Goal: Task Accomplishment & Management: Manage account settings

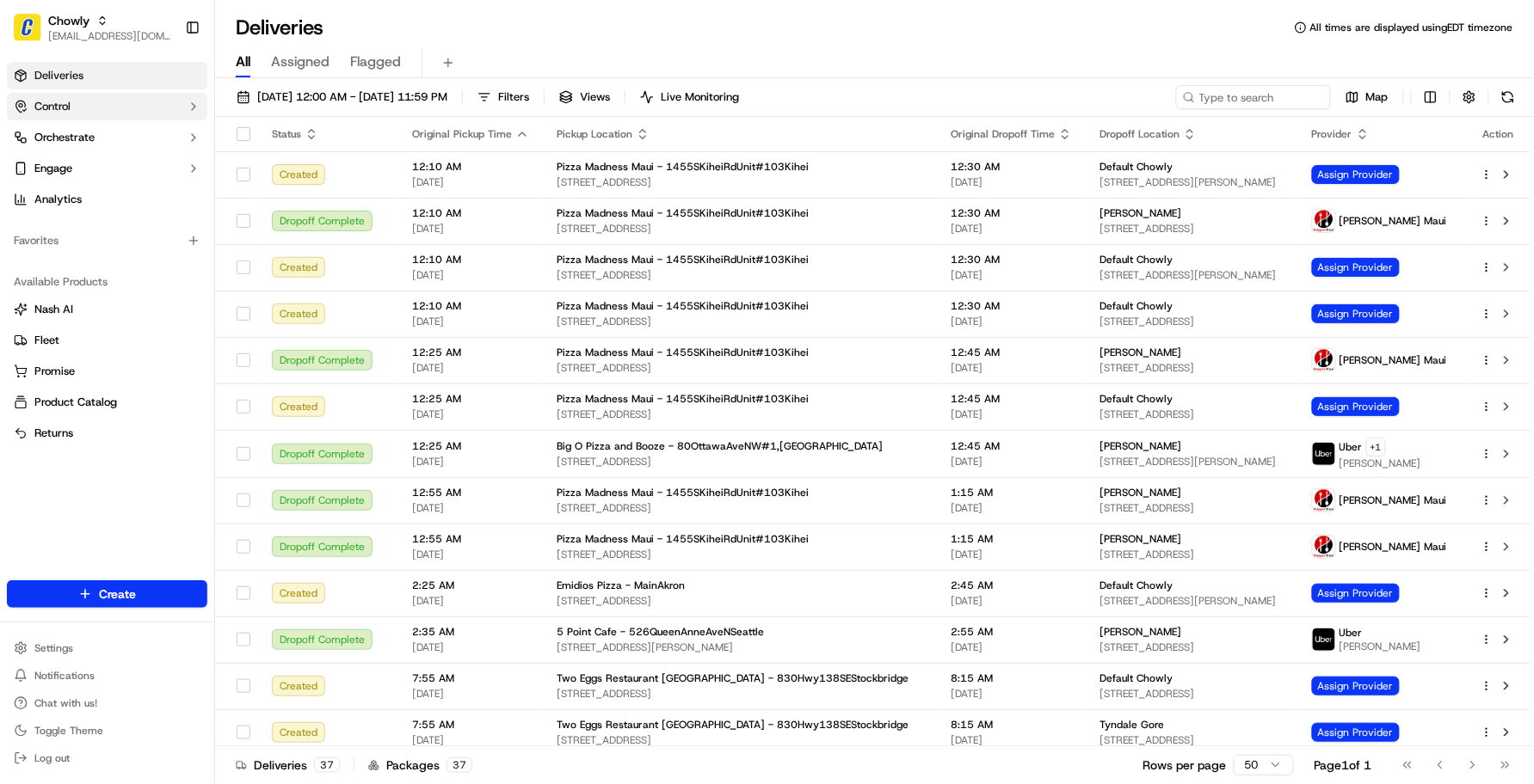
click at [99, 108] on button "Control" at bounding box center [107, 106] width 201 height 27
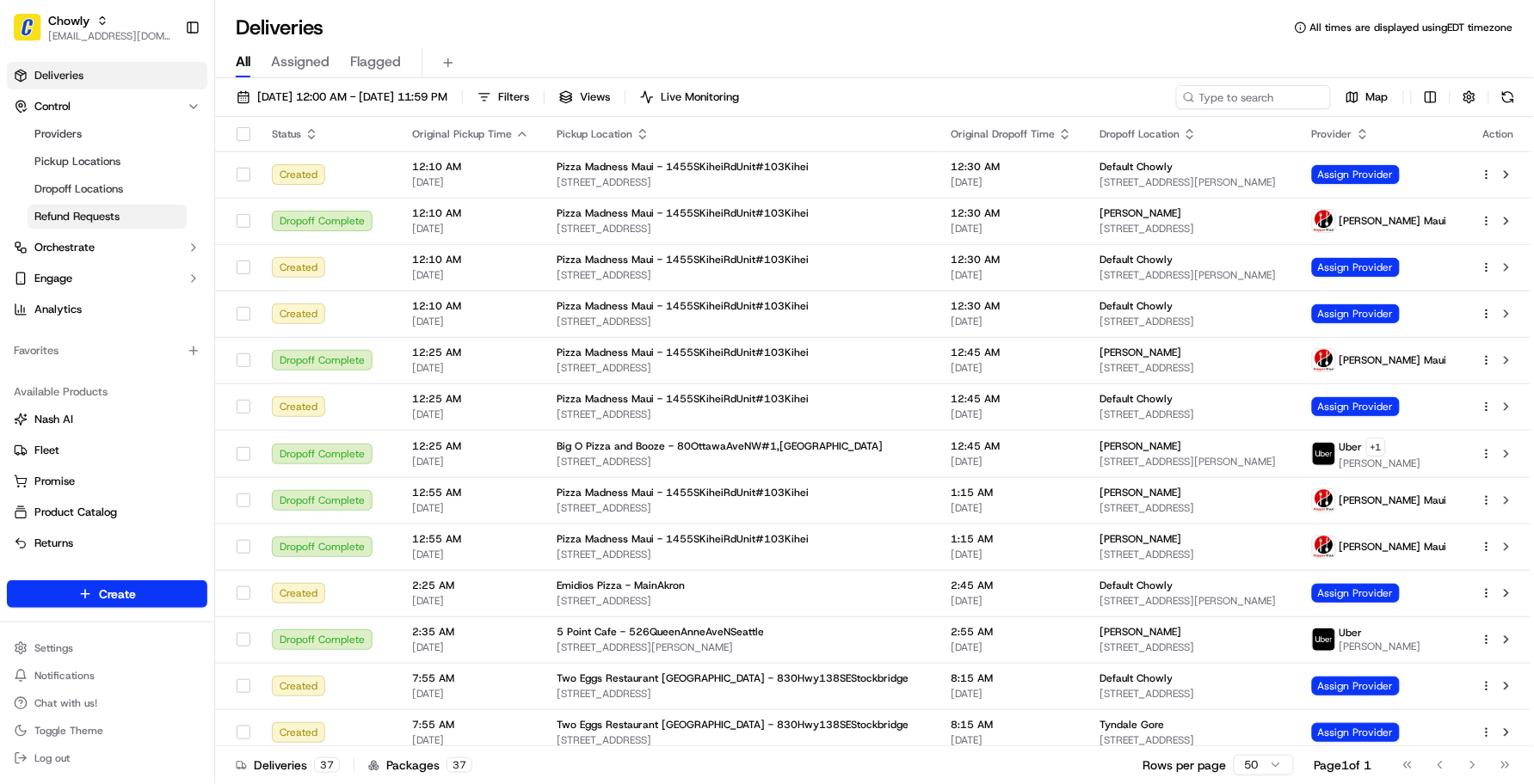
click at [95, 212] on span "Refund Requests" at bounding box center [77, 217] width 85 height 16
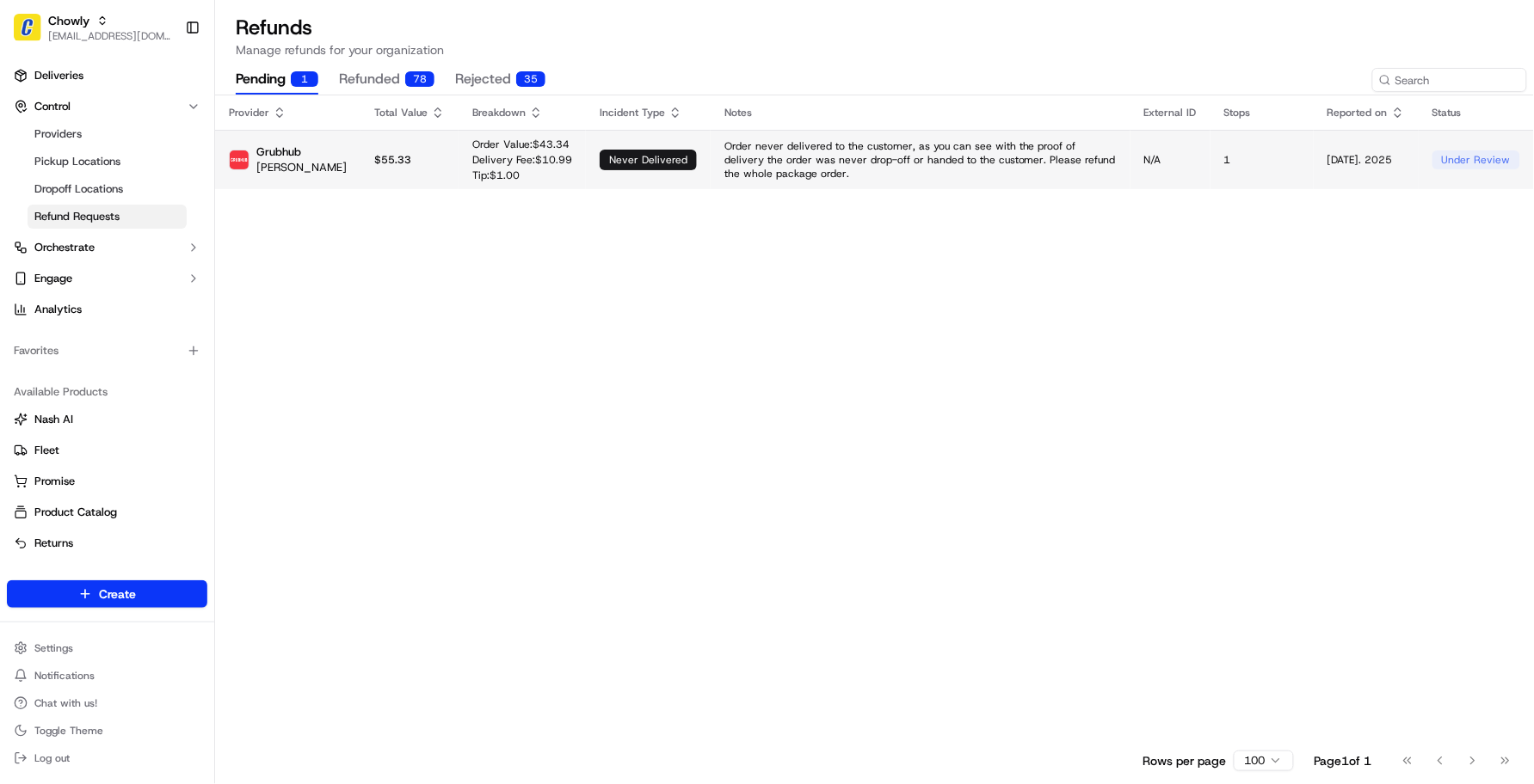
click at [599, 160] on div "never delivered" at bounding box center [648, 159] width 97 height 20
click at [417, 87] on button "refunded 78" at bounding box center [386, 80] width 95 height 29
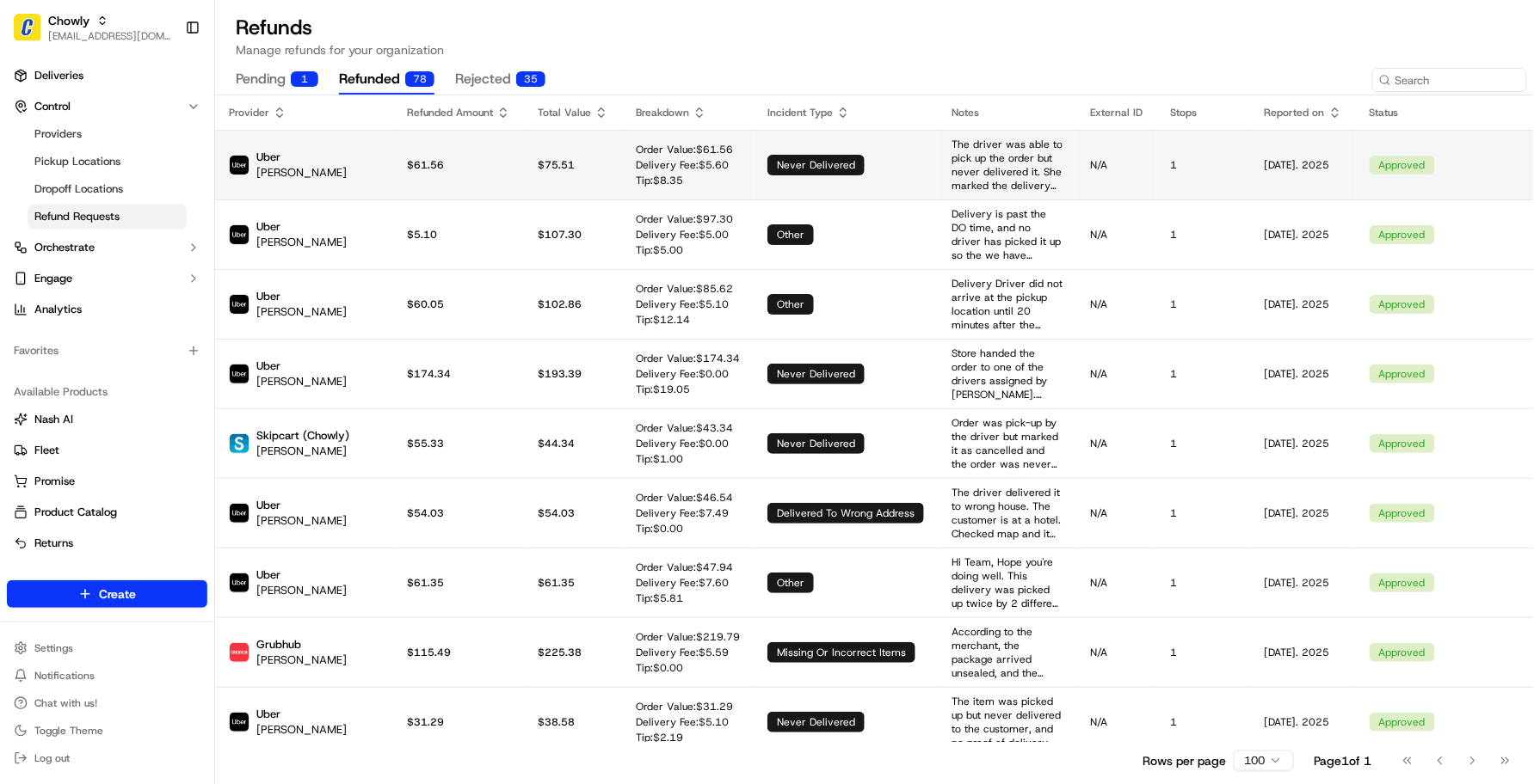
click at [767, 156] on div "never delivered" at bounding box center [816, 164] width 97 height 20
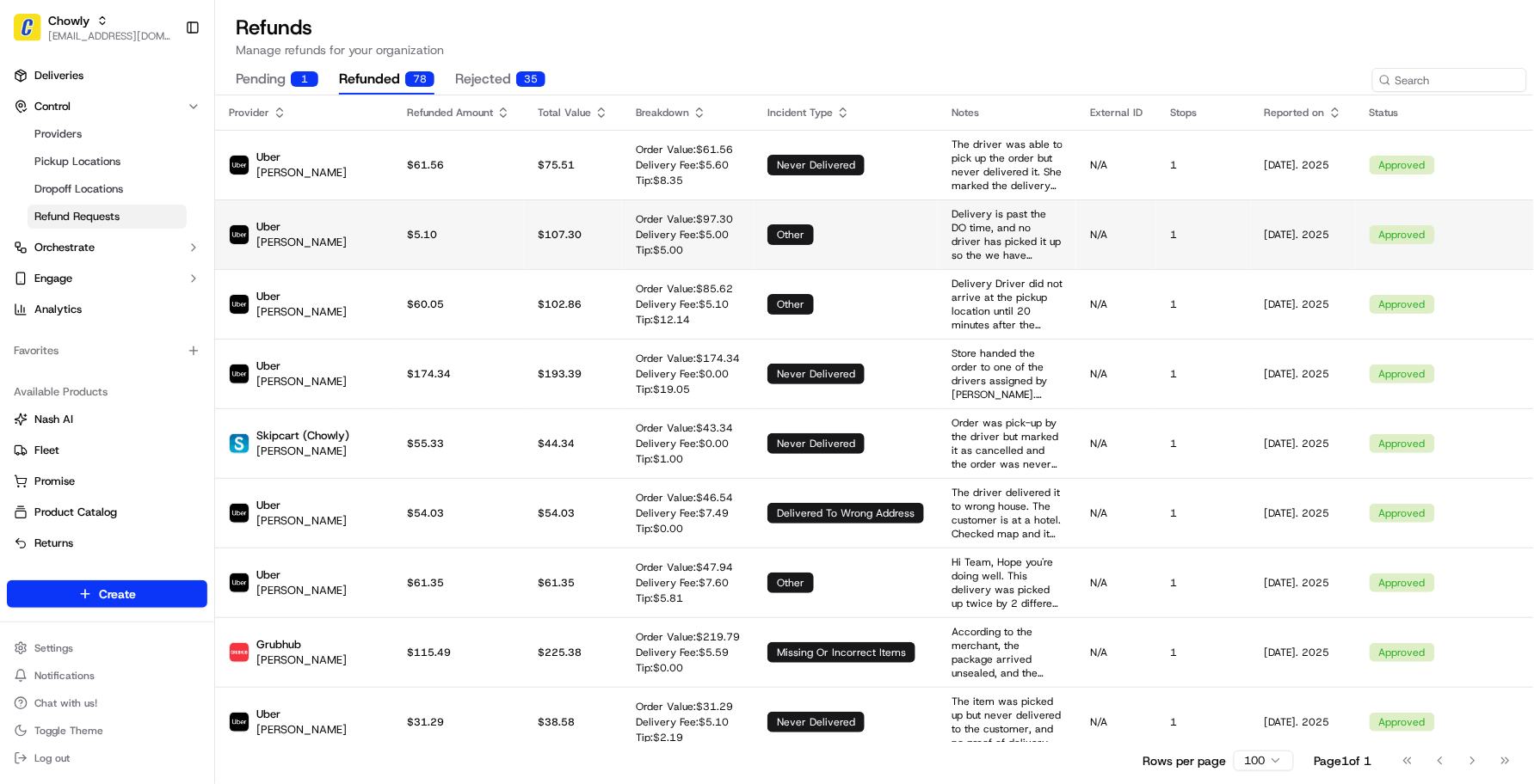
click at [534, 237] on td "$ 107.30" at bounding box center [572, 234] width 98 height 70
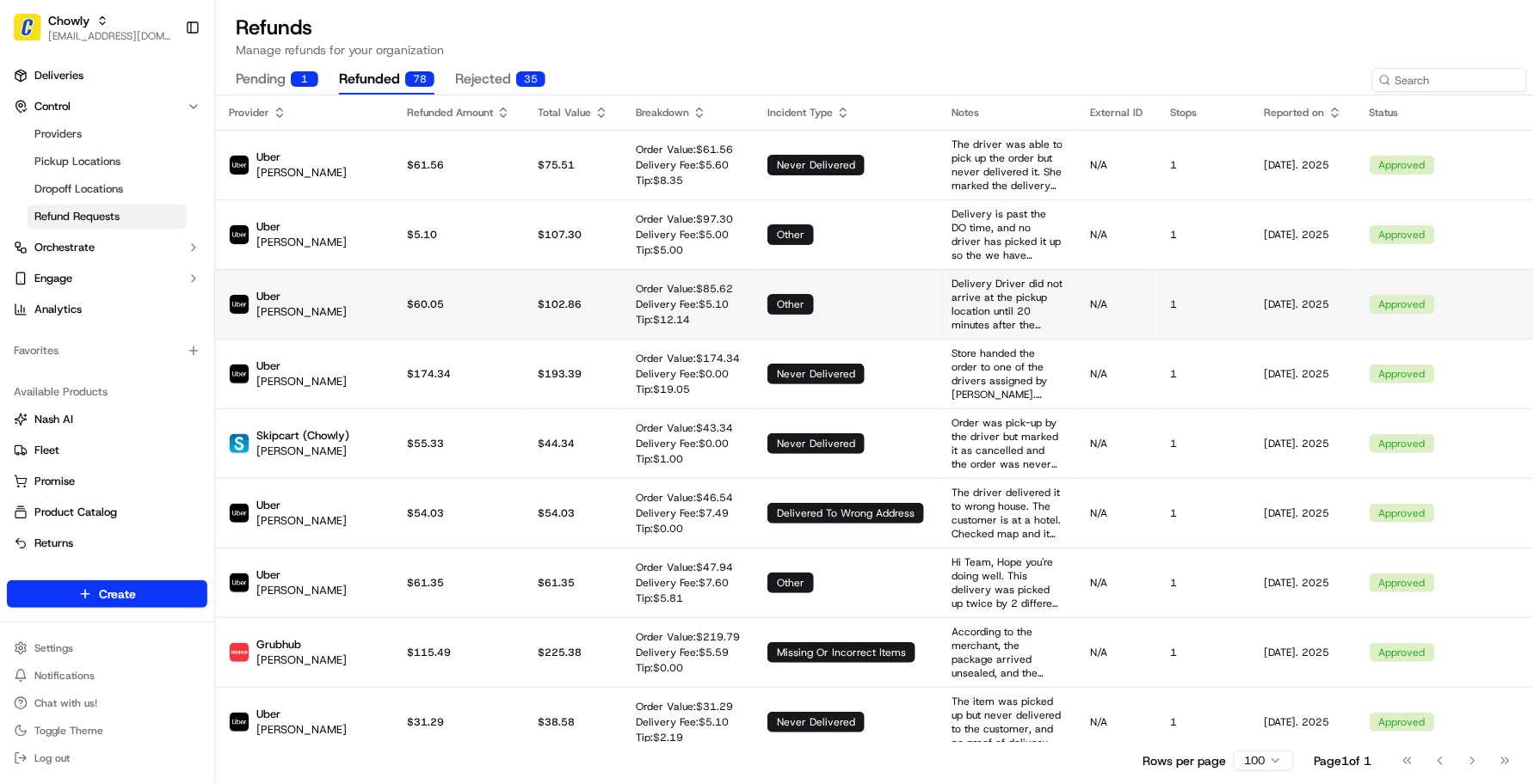
click at [530, 270] on td "$ 102.86" at bounding box center [572, 304] width 98 height 70
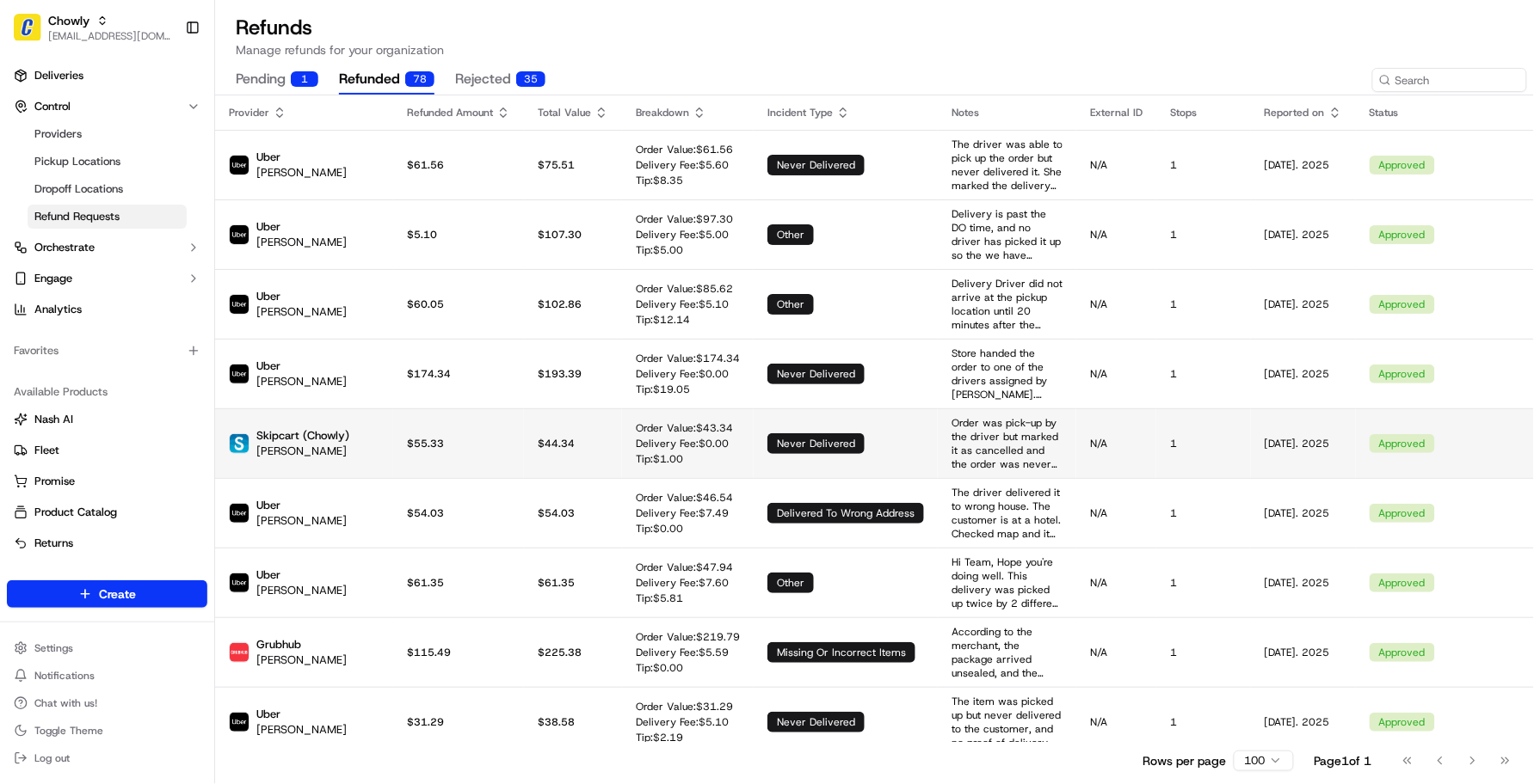
click at [523, 409] on td "$ 44.34" at bounding box center [572, 443] width 98 height 70
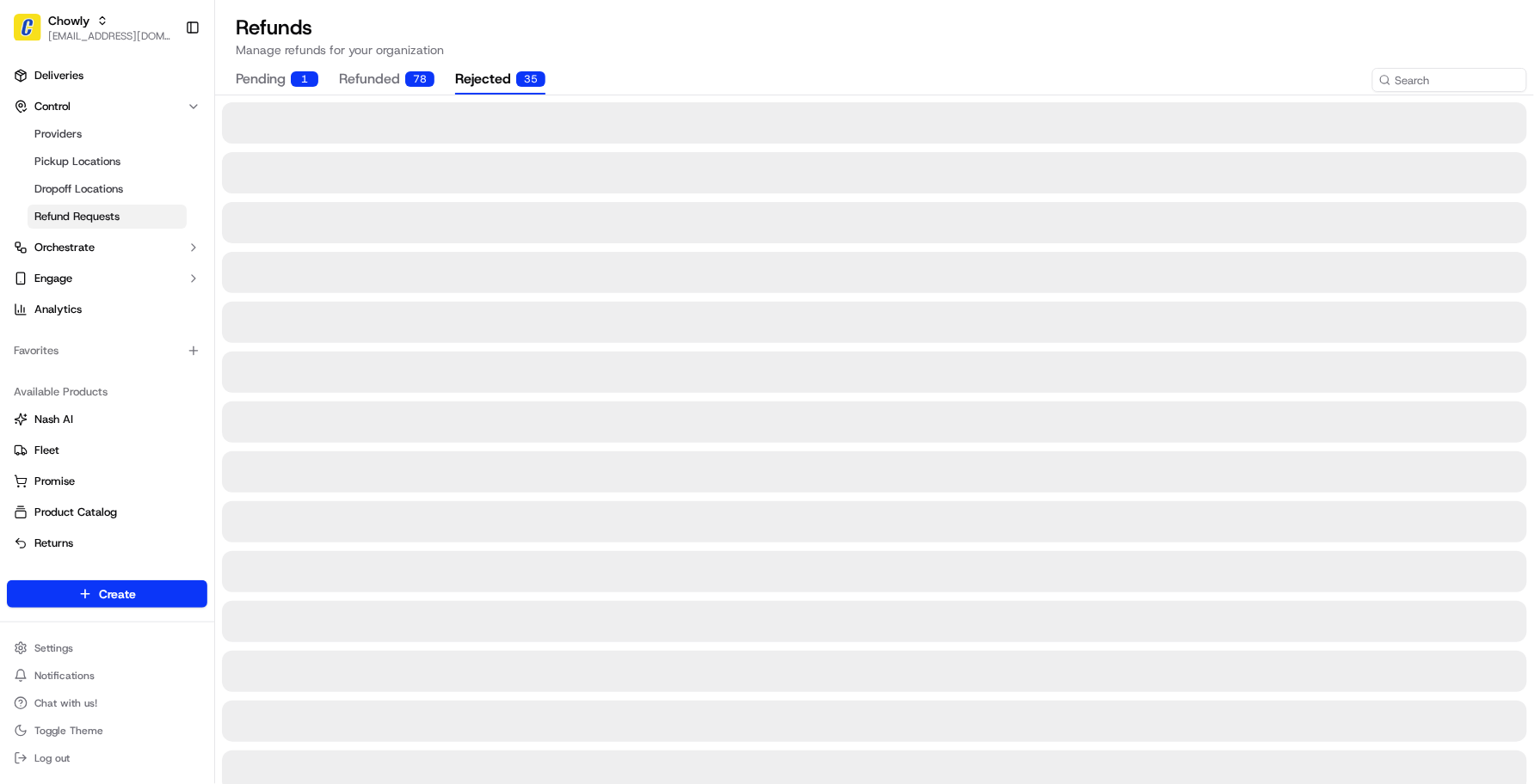
click at [516, 80] on div "35" at bounding box center [530, 80] width 29 height 16
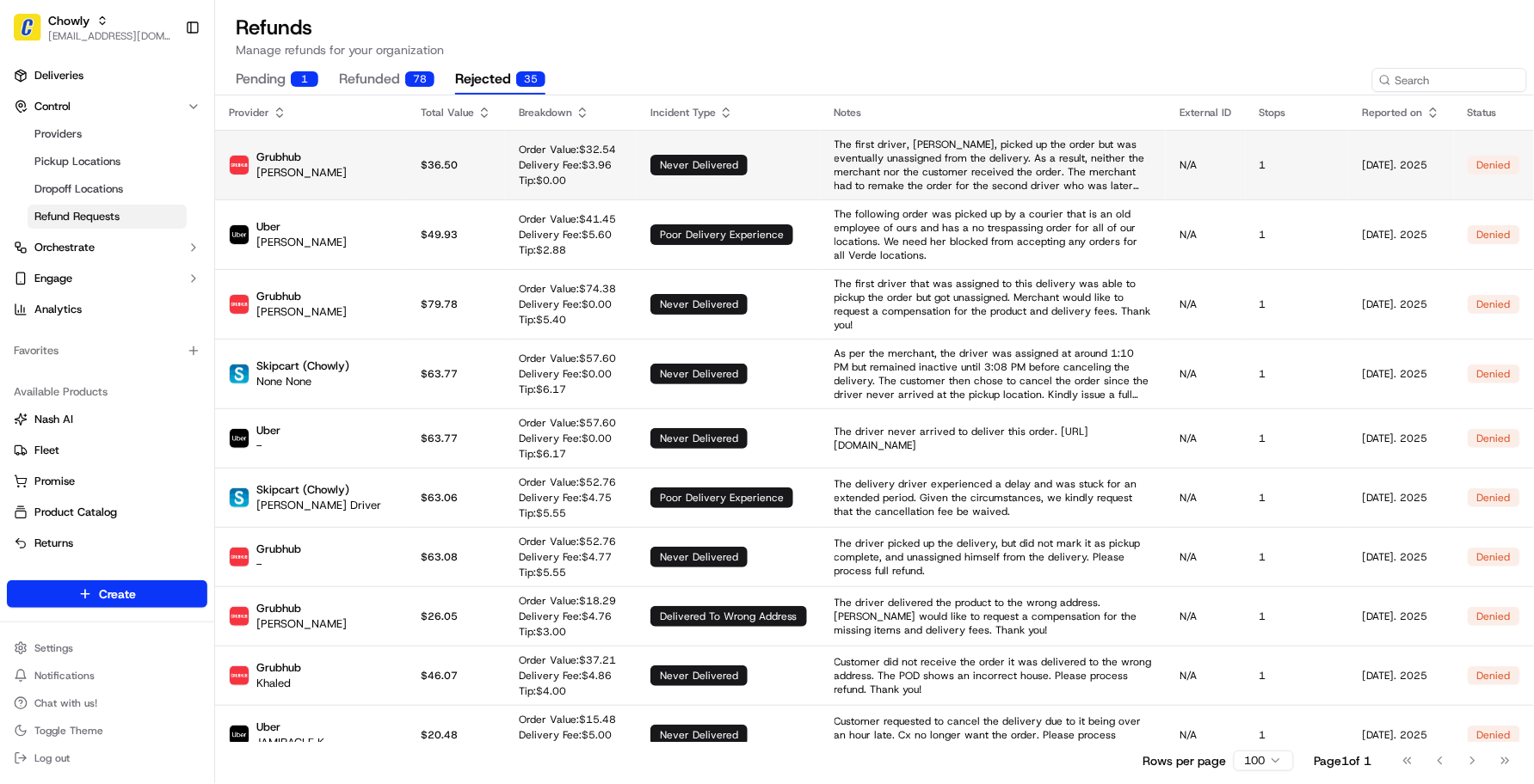
click at [521, 166] on p "Delivery Fee: $ 3.96" at bounding box center [568, 165] width 97 height 14
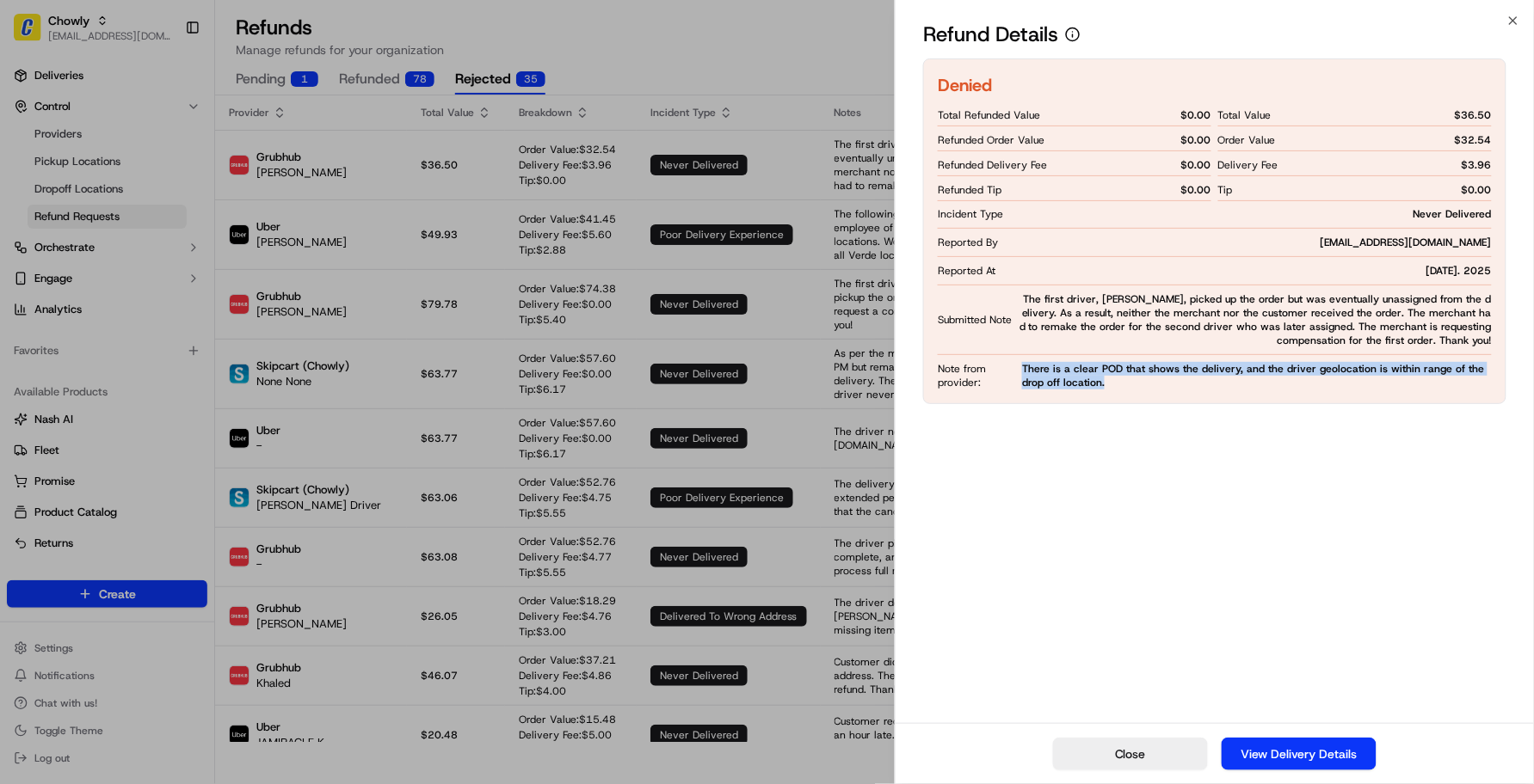
drag, startPoint x: 999, startPoint y: 378, endPoint x: 1132, endPoint y: 404, distance: 135.5
click at [1132, 404] on div "Denied Total Refunded Value $ 0.00 Refunded Order Value $ 0.00 Refunded Deliver…" at bounding box center [1215, 231] width 584 height 346
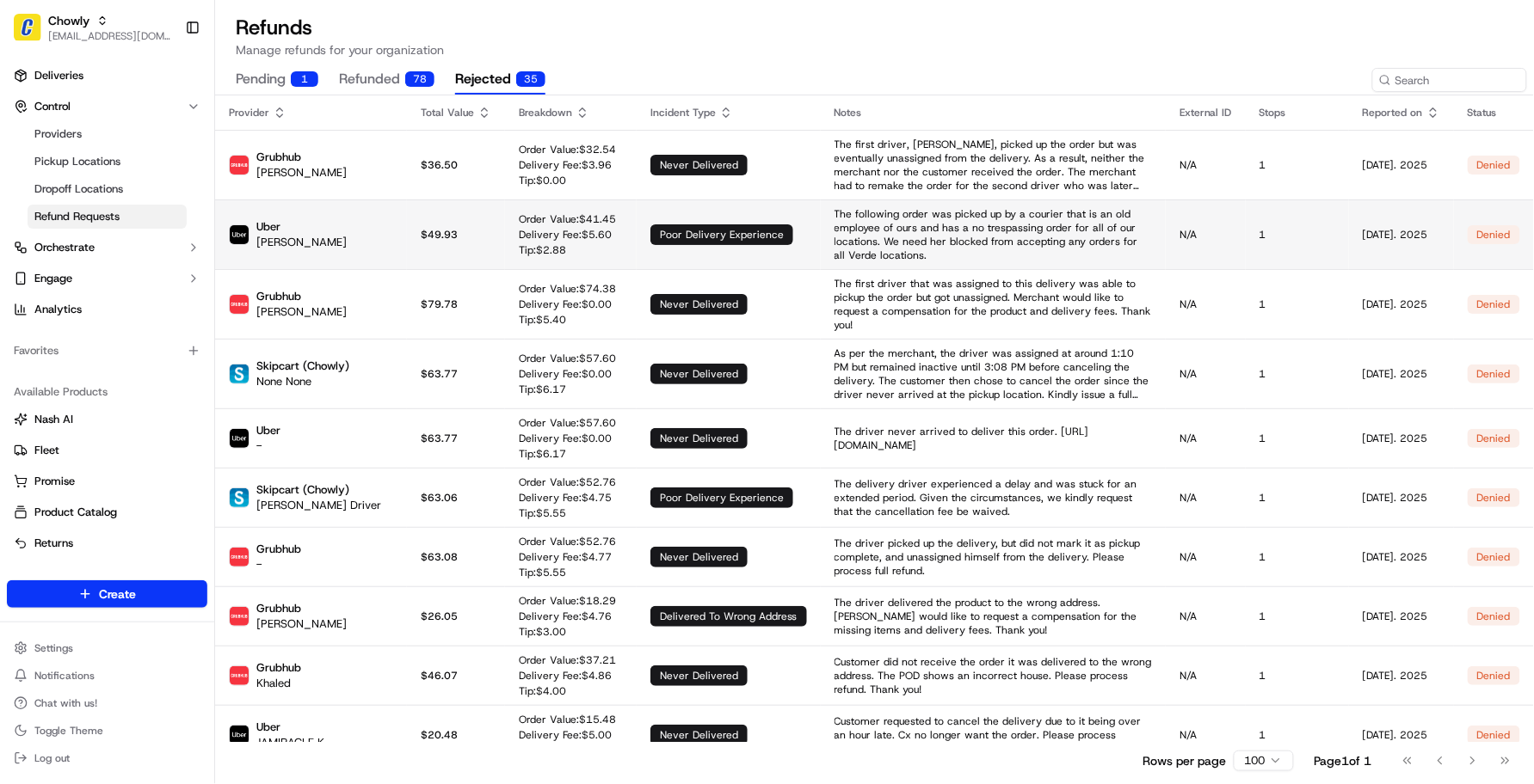
click at [650, 211] on td "poor delivery experience" at bounding box center [729, 234] width 184 height 70
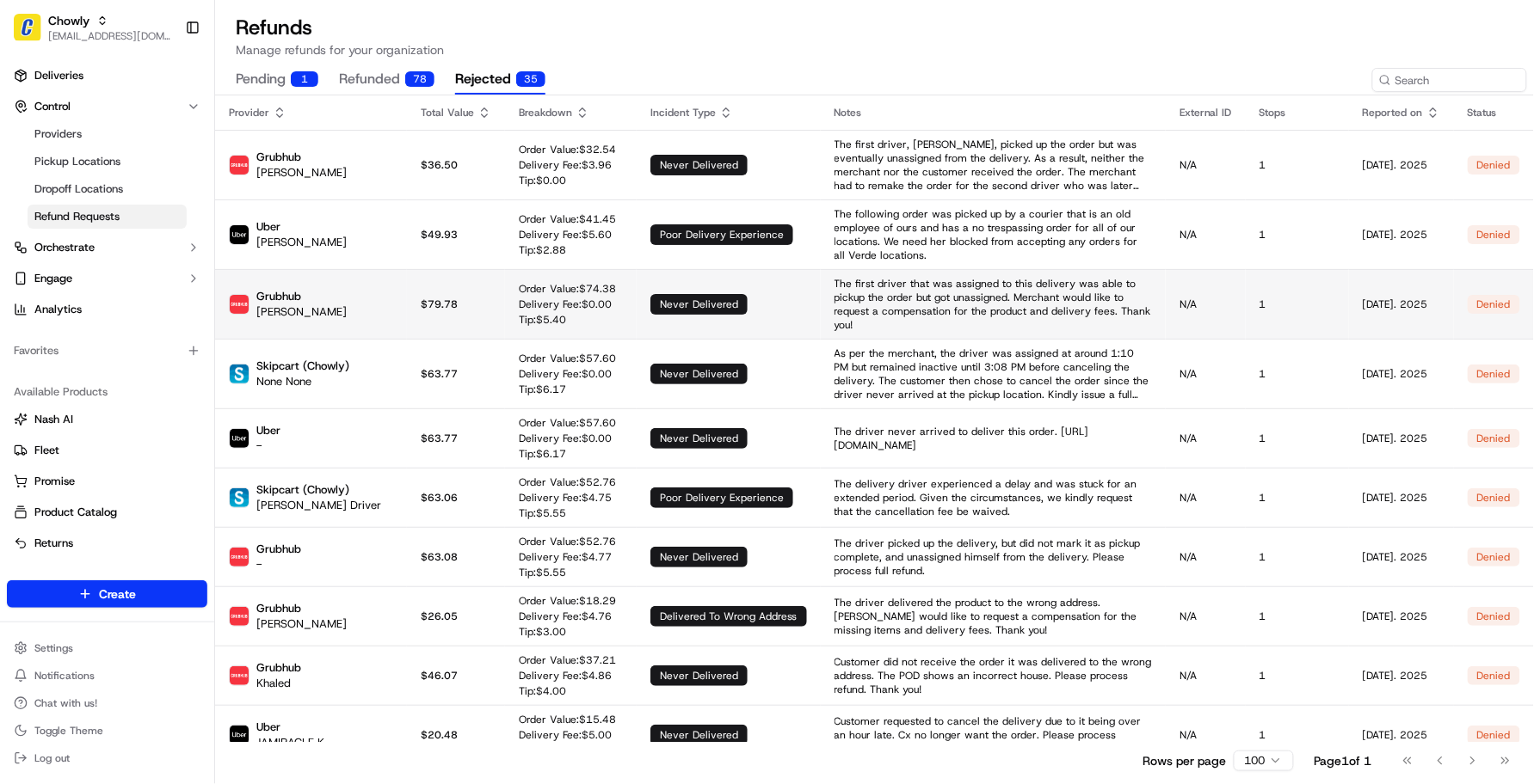
click at [656, 270] on td "never delivered" at bounding box center [729, 304] width 184 height 70
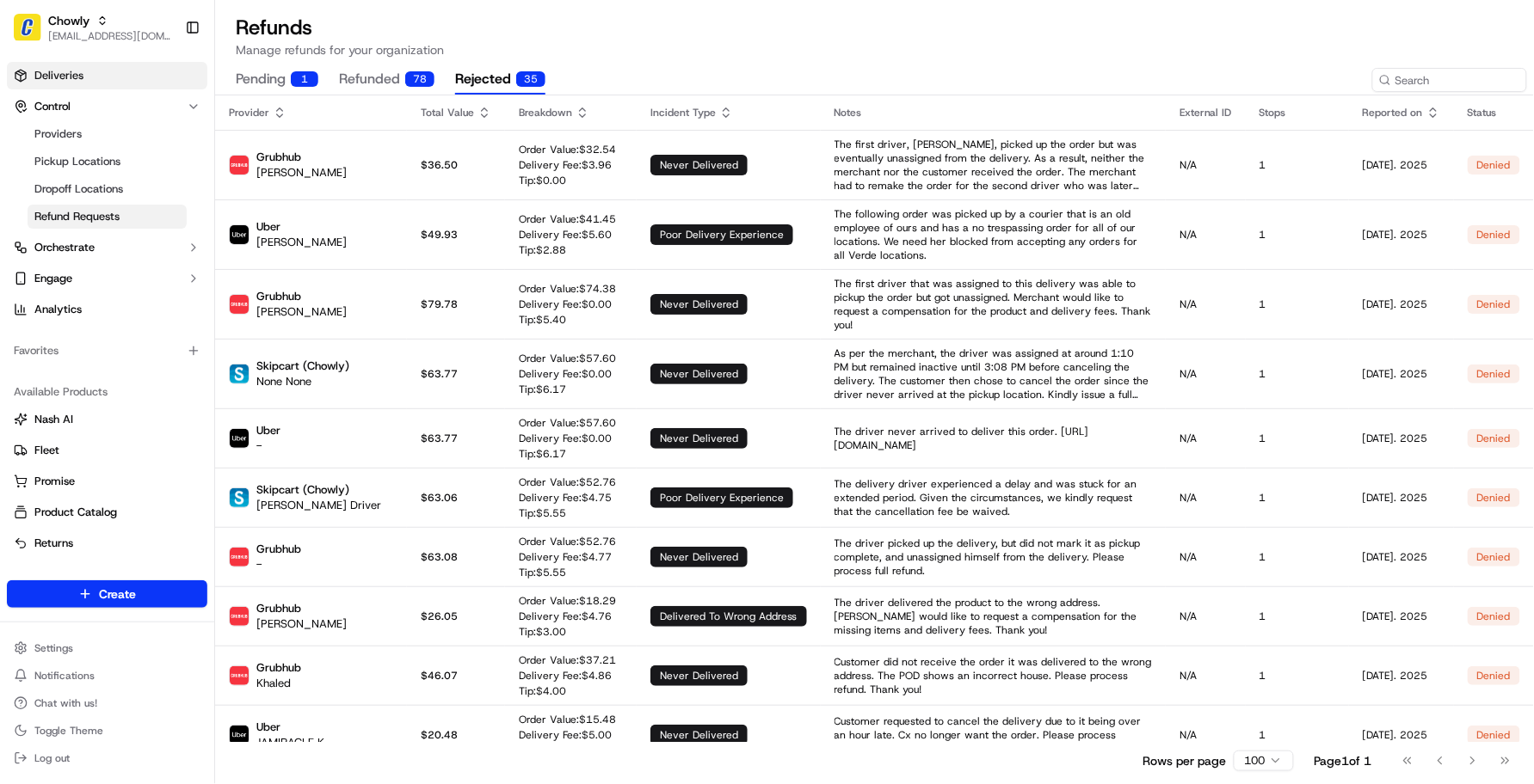
click at [82, 80] on span "Deliveries" at bounding box center [58, 76] width 49 height 16
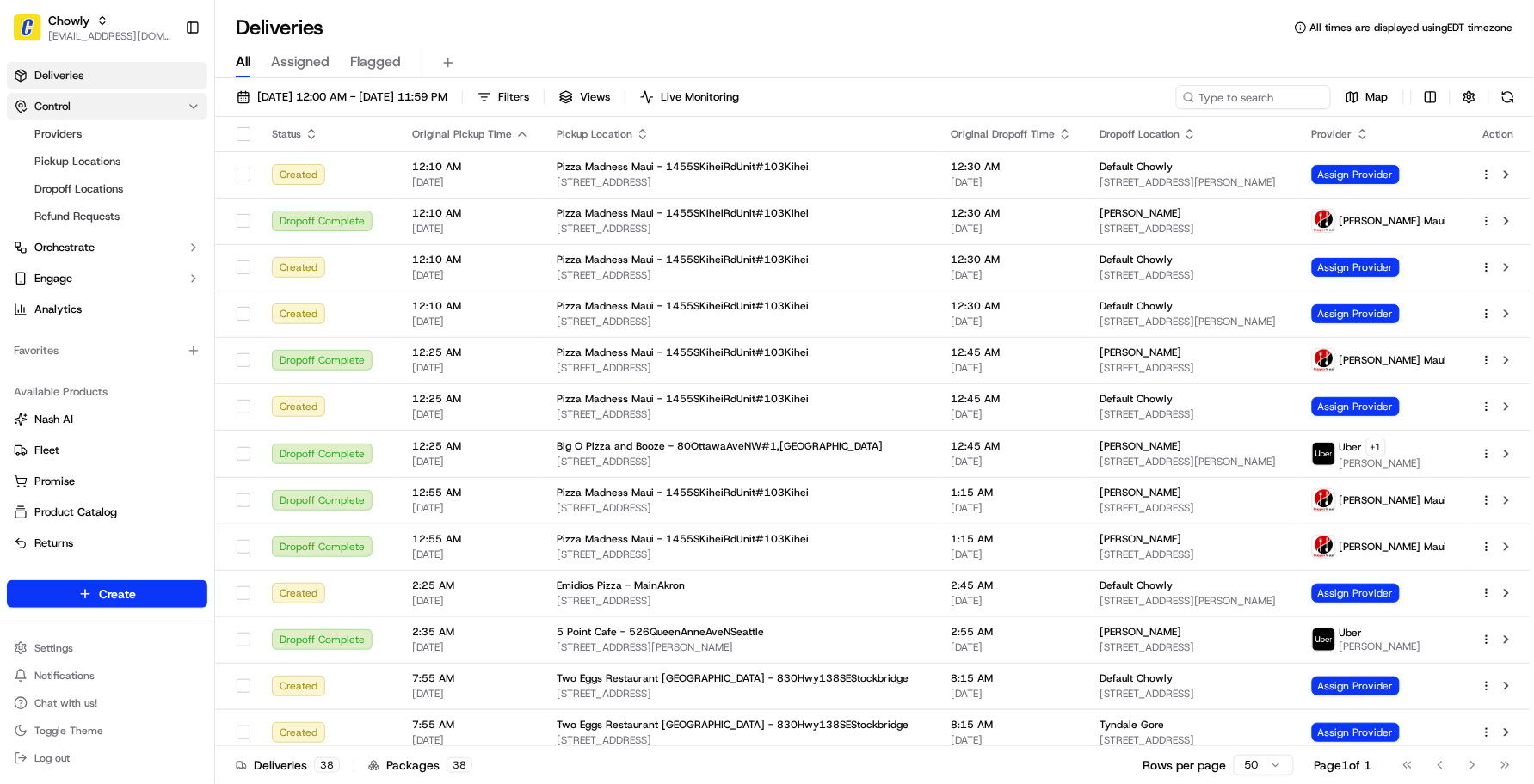
click at [73, 106] on button "Control" at bounding box center [107, 106] width 201 height 27
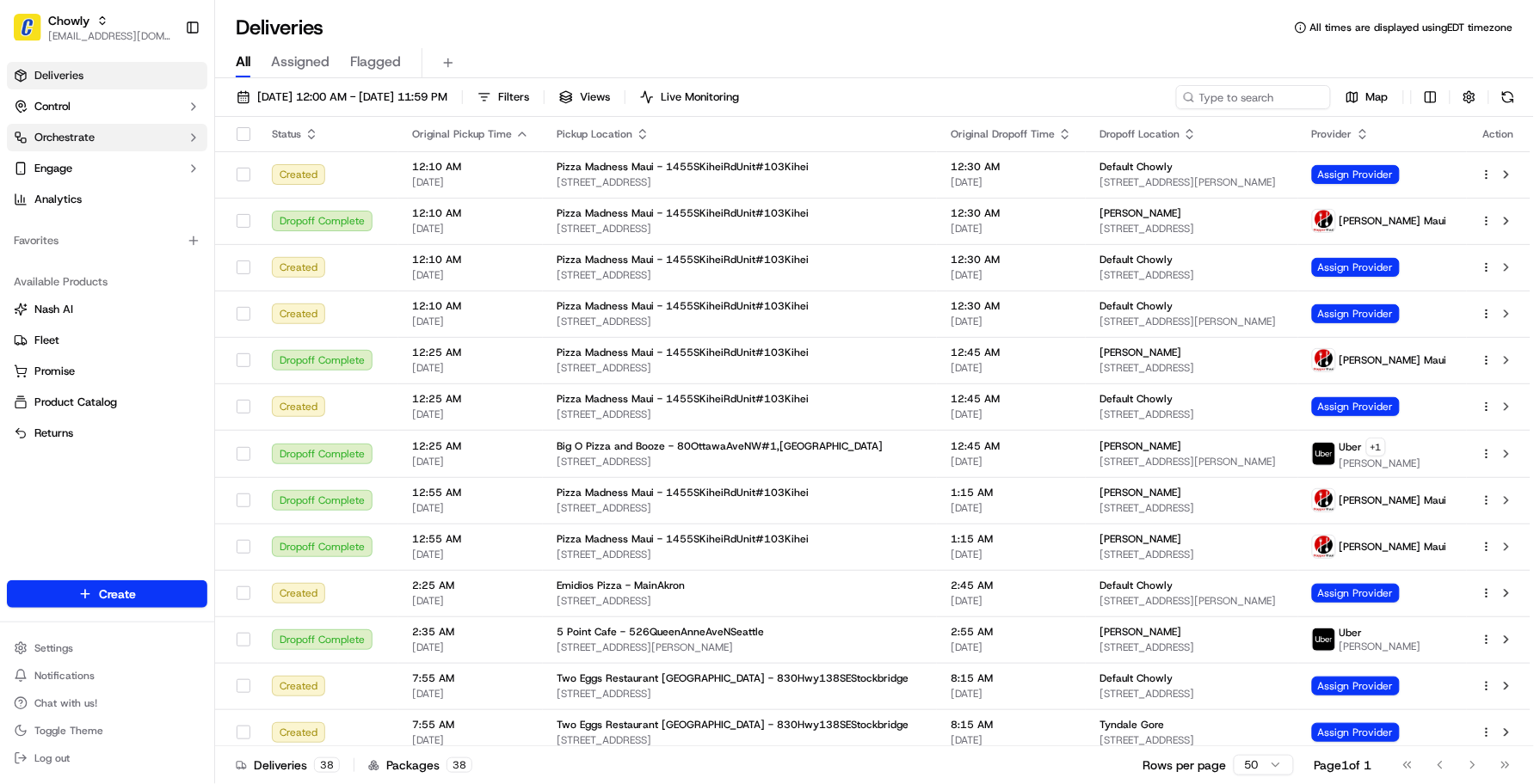
click at [67, 125] on button "Orchestrate" at bounding box center [107, 137] width 201 height 27
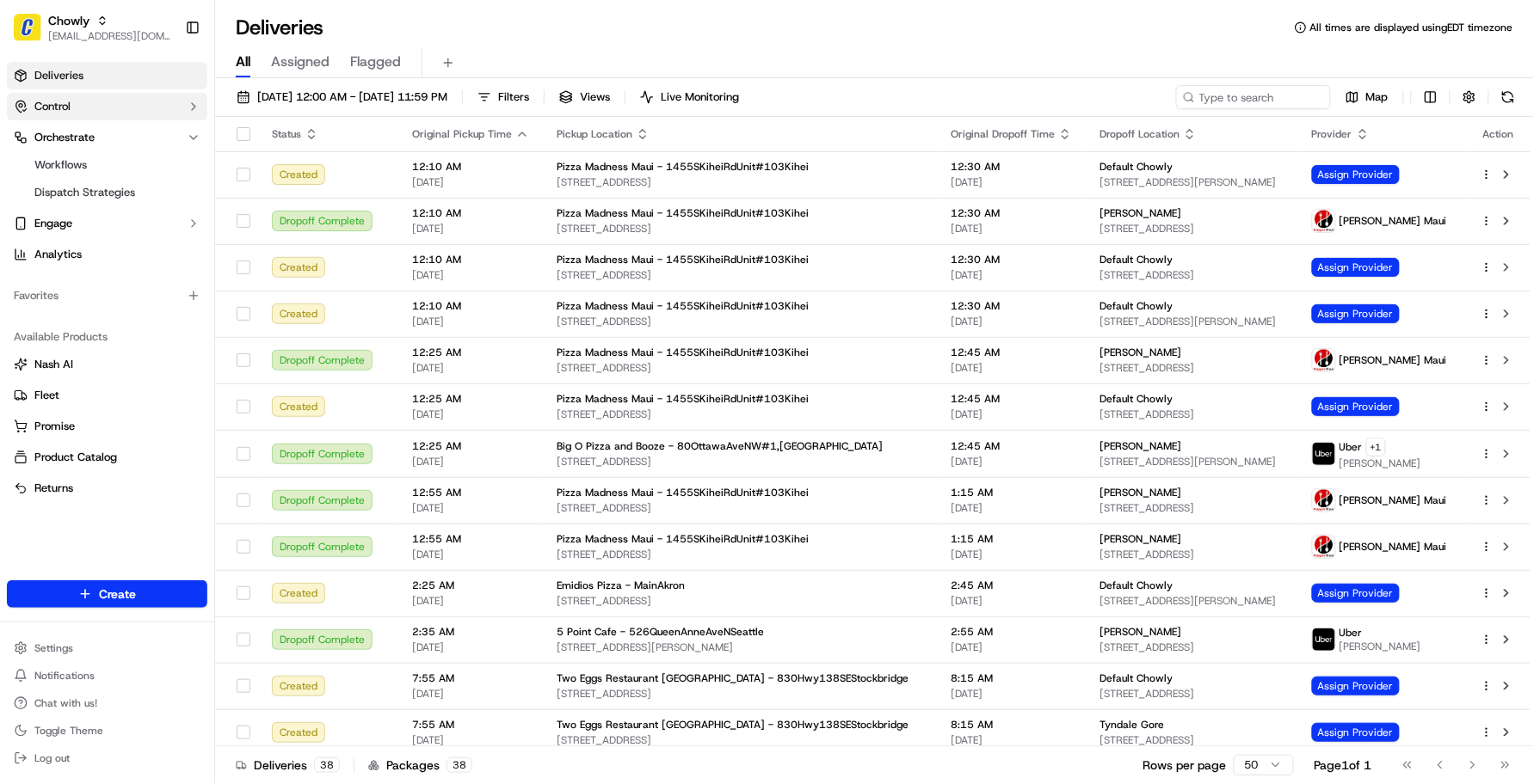
click at [73, 105] on button "Control" at bounding box center [107, 106] width 201 height 27
